Goal: Task Accomplishment & Management: Complete application form

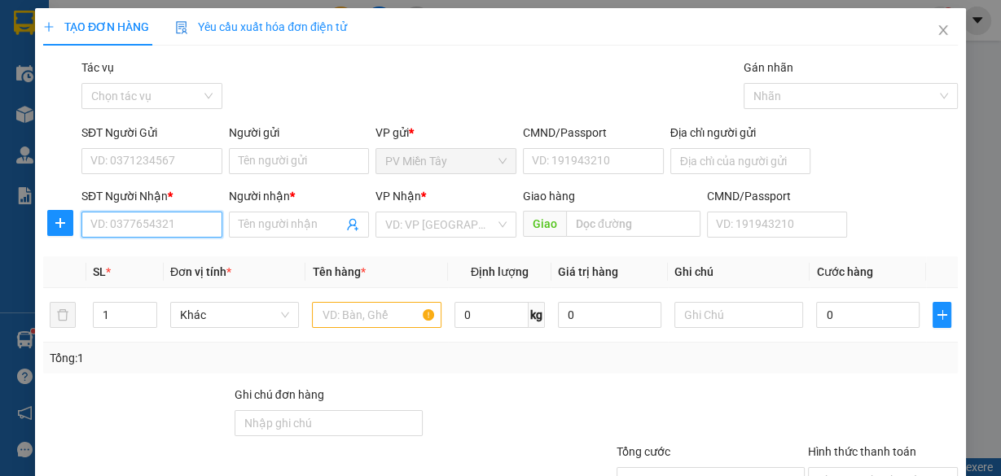
click at [184, 229] on input "SĐT Người Nhận *" at bounding box center [151, 225] width 141 height 26
type input "0395652162"
click at [182, 250] on div "0395652162 - SANG" at bounding box center [150, 257] width 120 height 18
type input "SANG"
type input "HOI BAI"
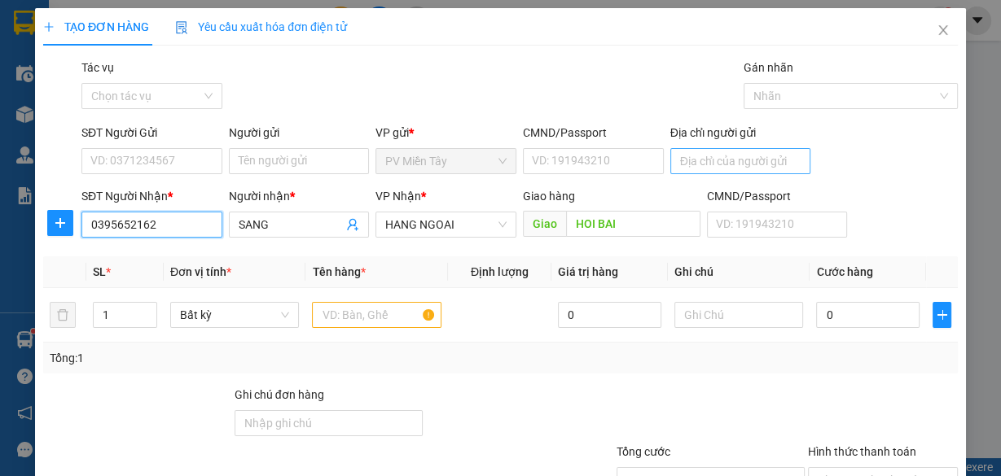
type input "0395652162"
click at [691, 166] on input "Địa chỉ người gửi" at bounding box center [740, 161] width 141 height 26
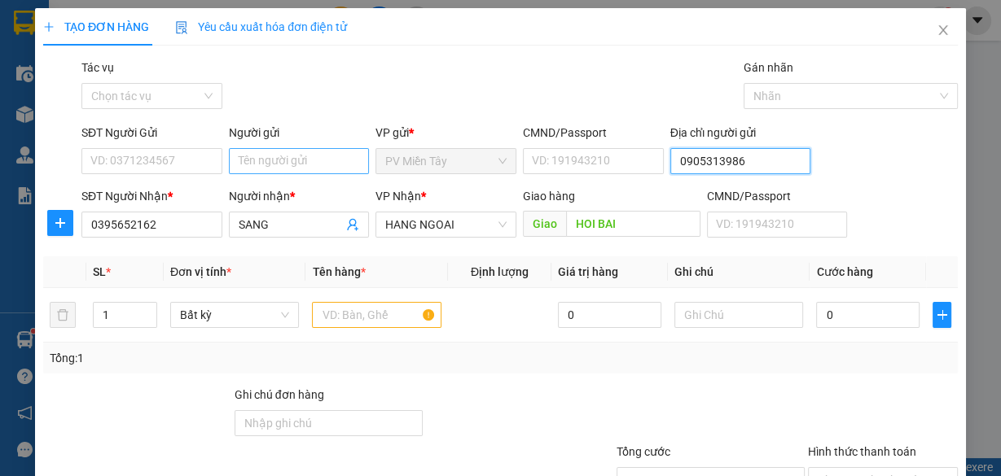
type input "0905313986"
click at [324, 161] on input "Người gửi" at bounding box center [299, 161] width 141 height 26
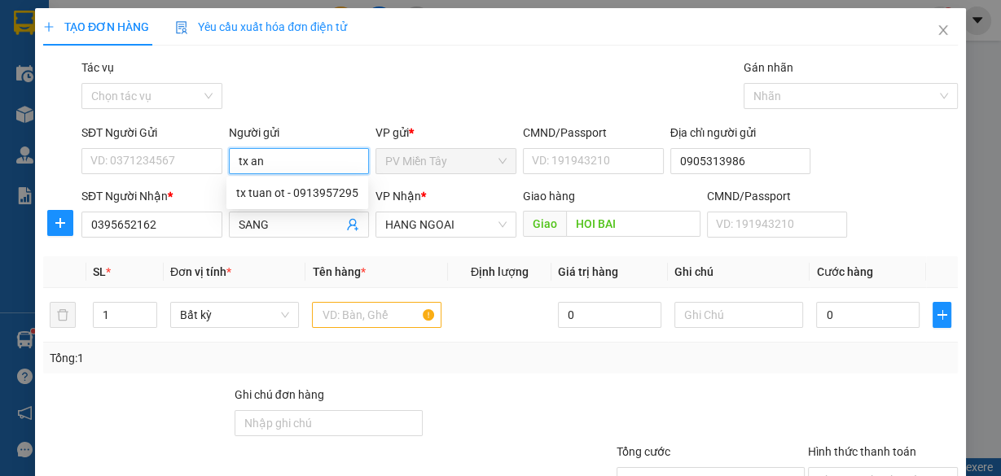
type input "tx an b"
click at [322, 217] on div "tx An B - 0909868345" at bounding box center [296, 219] width 120 height 18
type input "0909868345"
type input "tx An B"
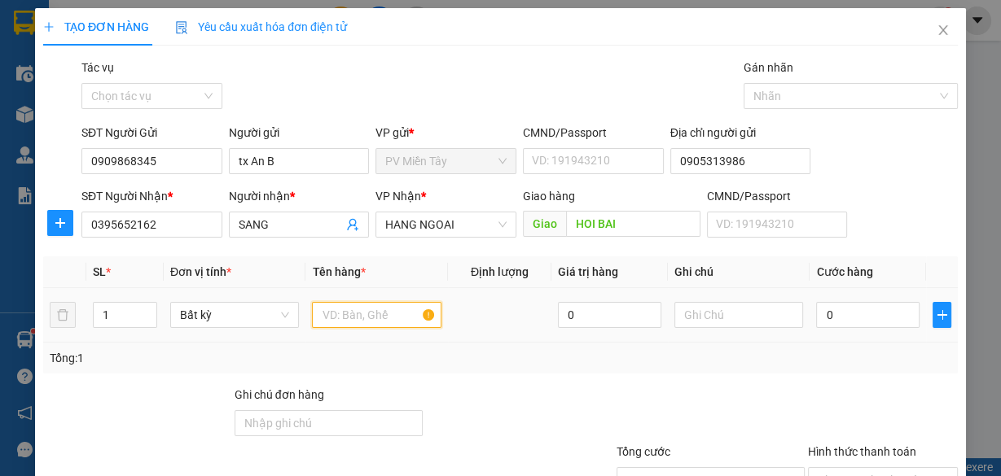
click at [356, 314] on input "text" at bounding box center [376, 315] width 129 height 26
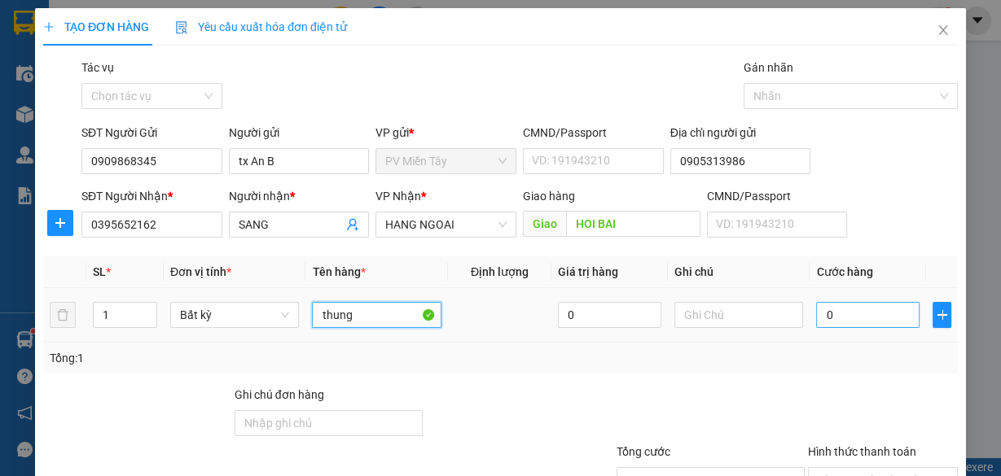
type input "thung"
click at [834, 315] on input "0" at bounding box center [867, 315] width 103 height 26
type input "4"
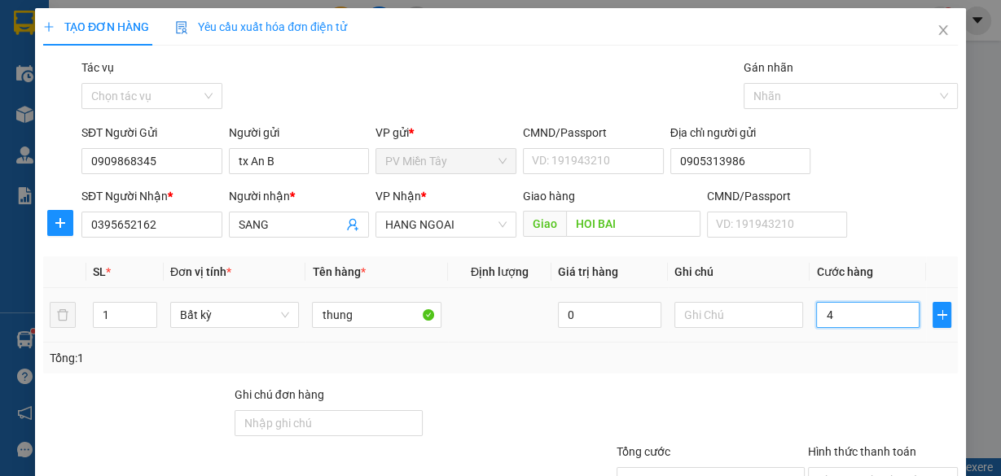
type input "40"
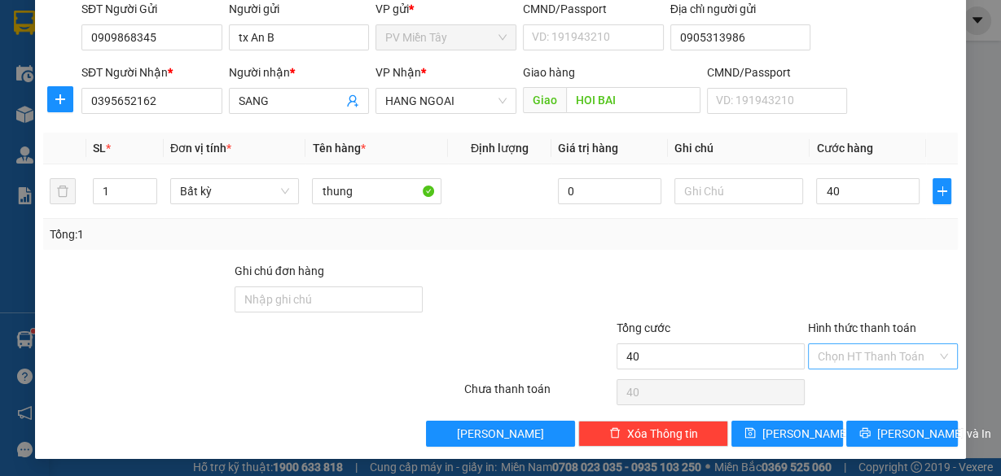
type input "40.000"
click at [866, 357] on input "Hình thức thanh toán" at bounding box center [877, 356] width 119 height 24
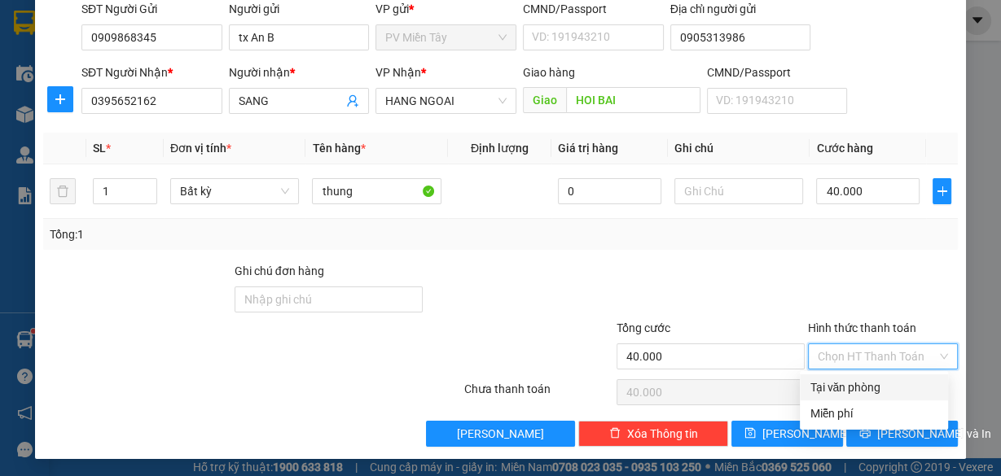
click at [865, 384] on div "Tại văn phòng" at bounding box center [873, 388] width 129 height 18
type input "0"
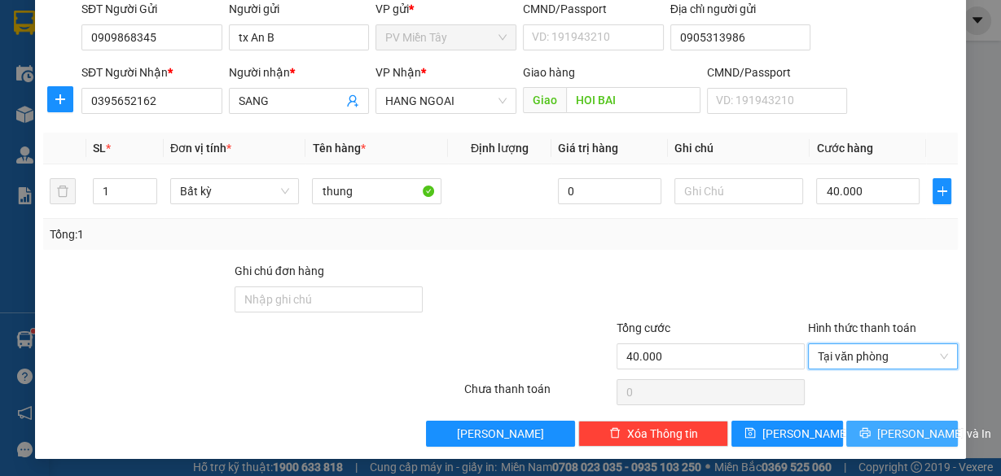
click at [890, 432] on span "[PERSON_NAME] và In" at bounding box center [934, 434] width 114 height 18
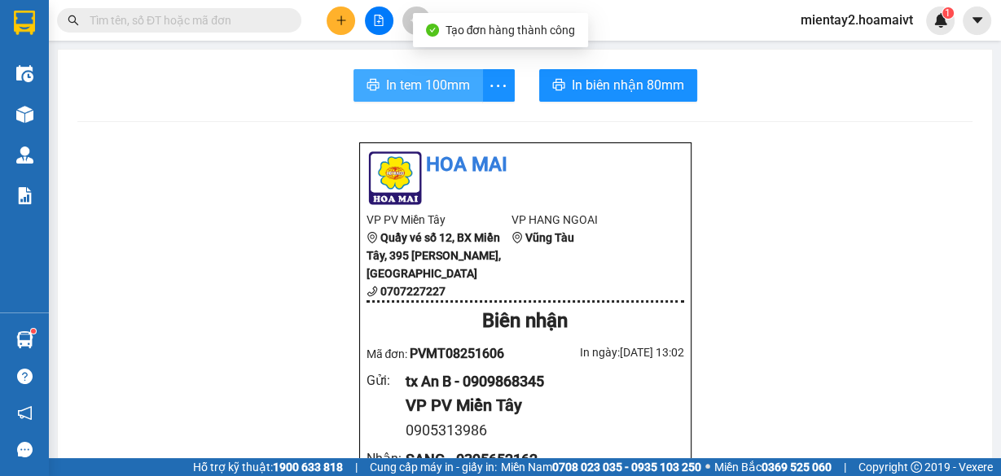
click at [447, 83] on span "In tem 100mm" at bounding box center [428, 85] width 84 height 20
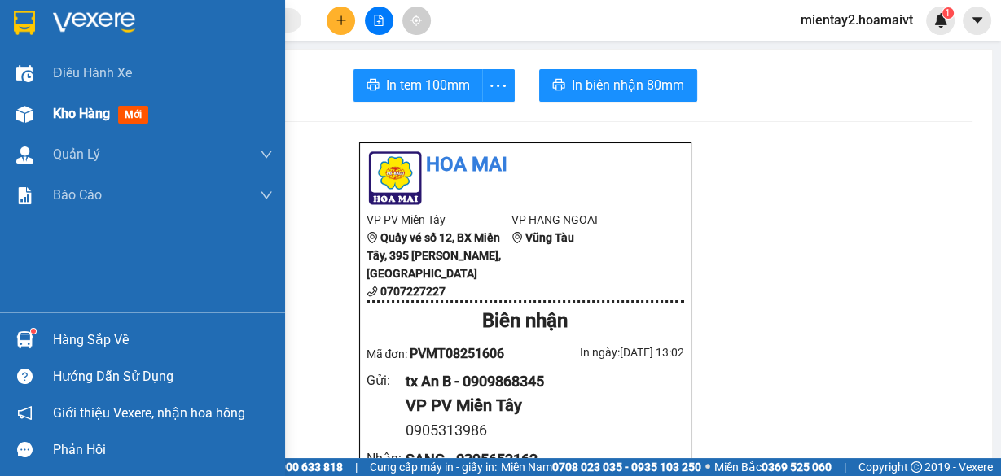
click at [61, 112] on span "Kho hàng" at bounding box center [81, 113] width 57 height 15
